Goal: Task Accomplishment & Management: Use online tool/utility

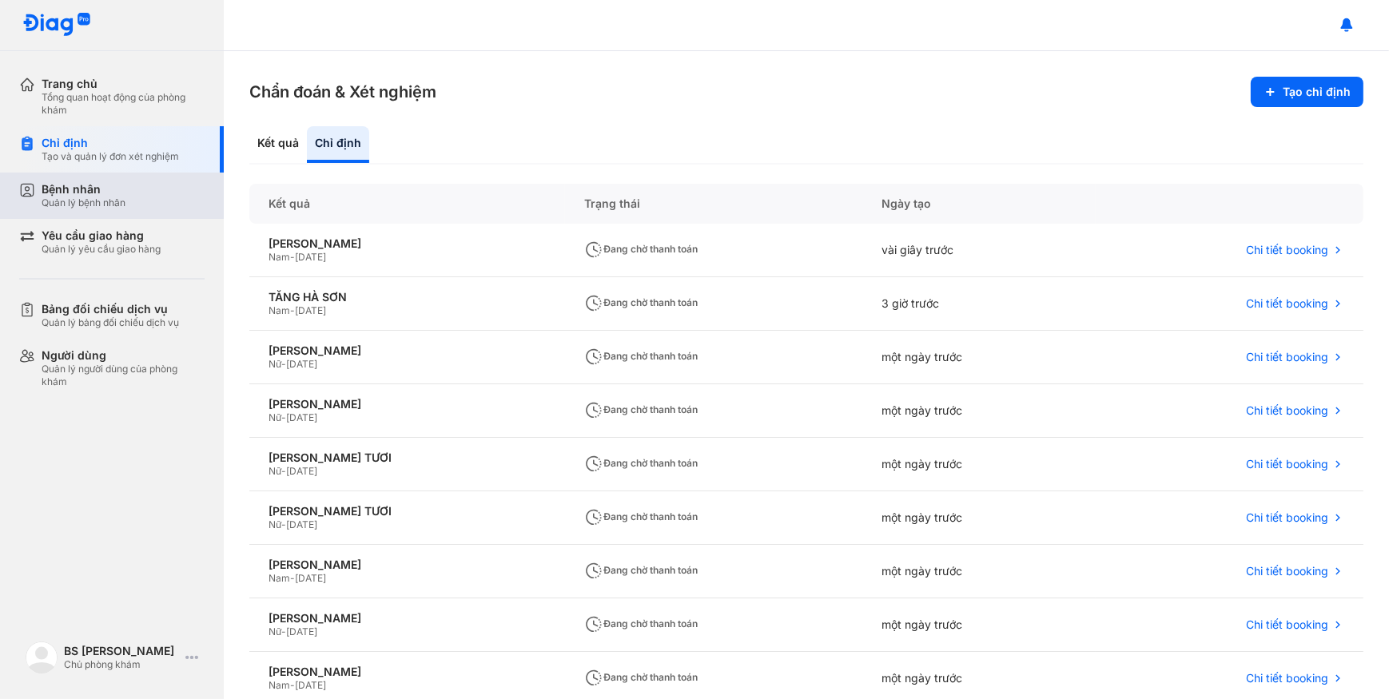
click at [149, 186] on div "Bệnh nhân Quản lý bệnh nhân" at bounding box center [123, 195] width 163 height 27
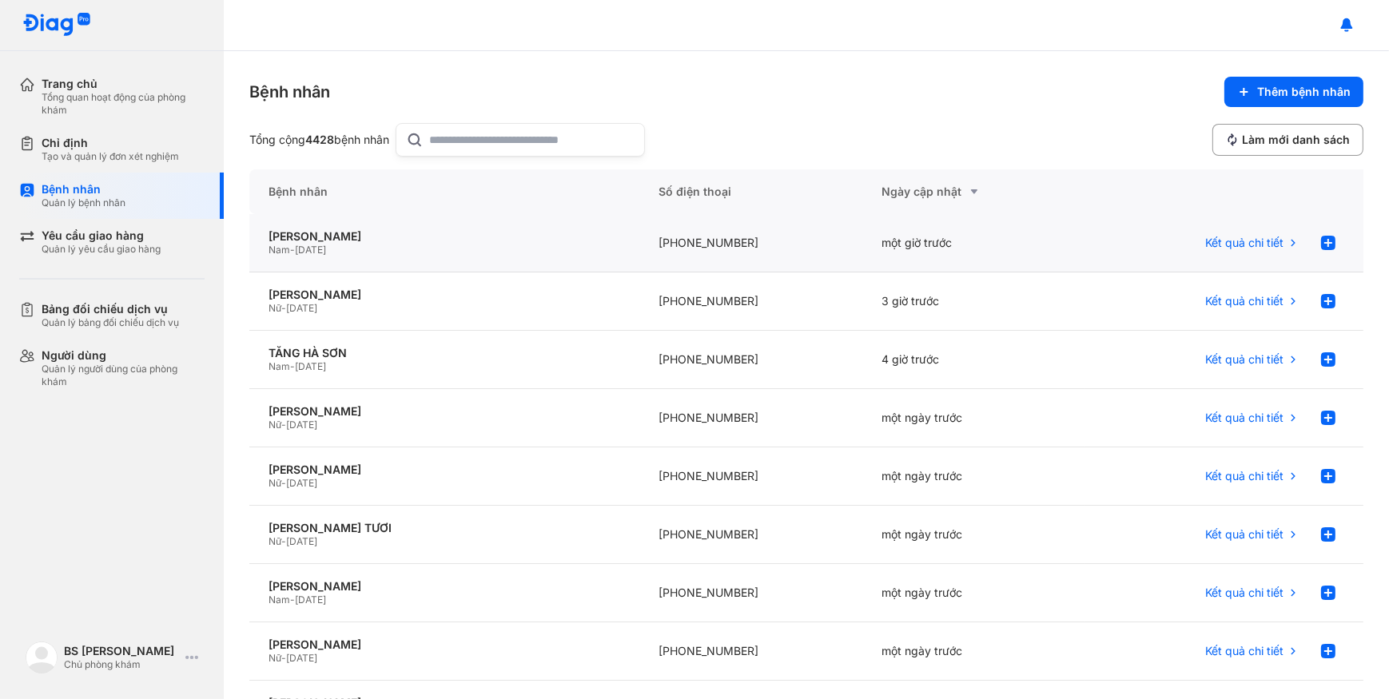
click at [391, 259] on div "DƯƠNG QUANG NGỌC Nam - 26/04/1993" at bounding box center [444, 243] width 390 height 58
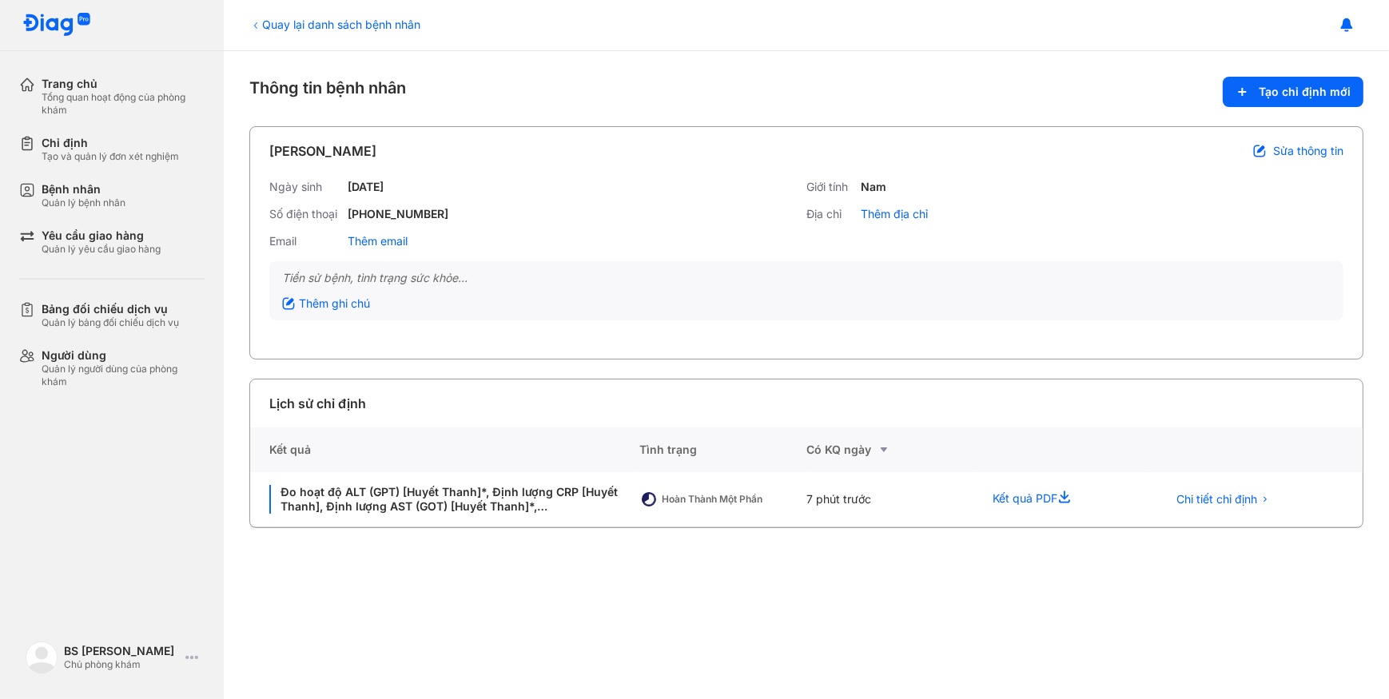
click at [1293, 70] on div "Quay lại danh sách bệnh nhân Thông tin bệnh nhân Tạo chỉ định mới [PERSON_NAME]…" at bounding box center [806, 375] width 1165 height 648
click at [1279, 87] on span "Tạo chỉ định mới" at bounding box center [1304, 92] width 92 height 14
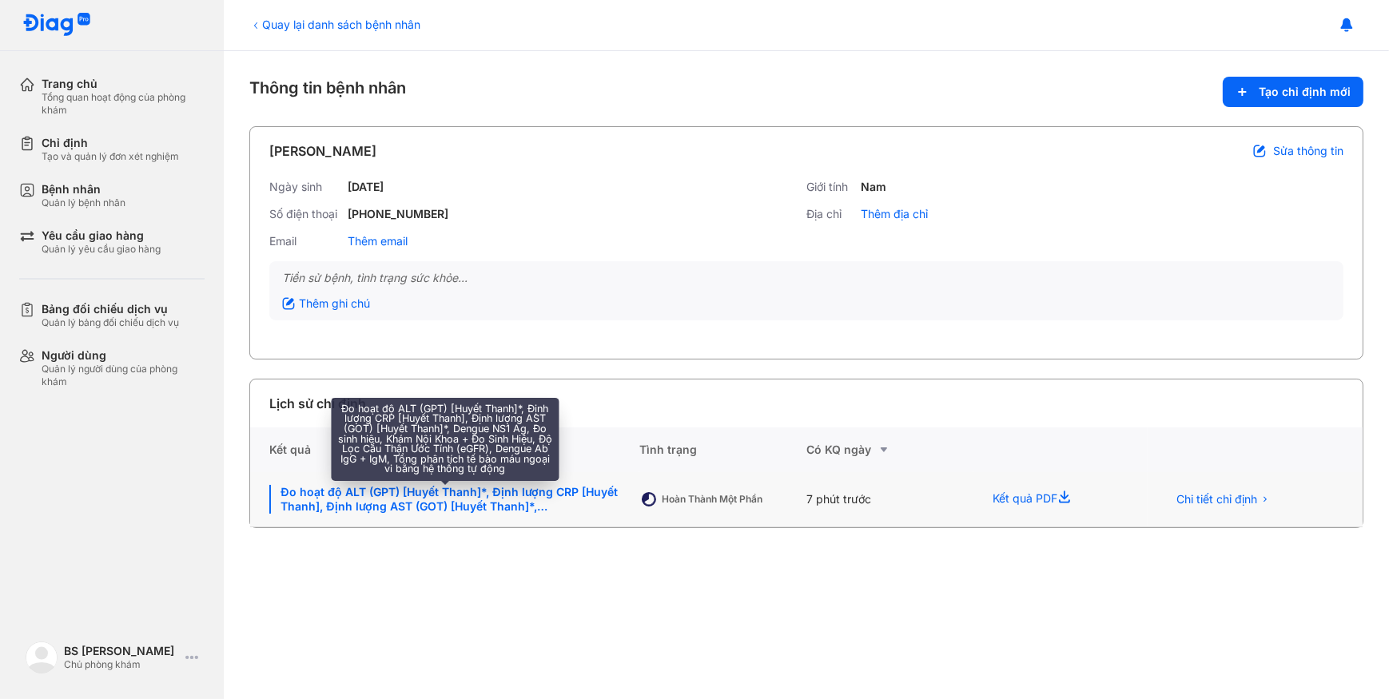
click at [582, 491] on div "Đo hoạt độ ALT (GPT) [Huyết Thanh]*, Định lượng CRP [Huyết Thanh], Định lượng A…" at bounding box center [444, 499] width 351 height 29
